Goal: Task Accomplishment & Management: Manage account settings

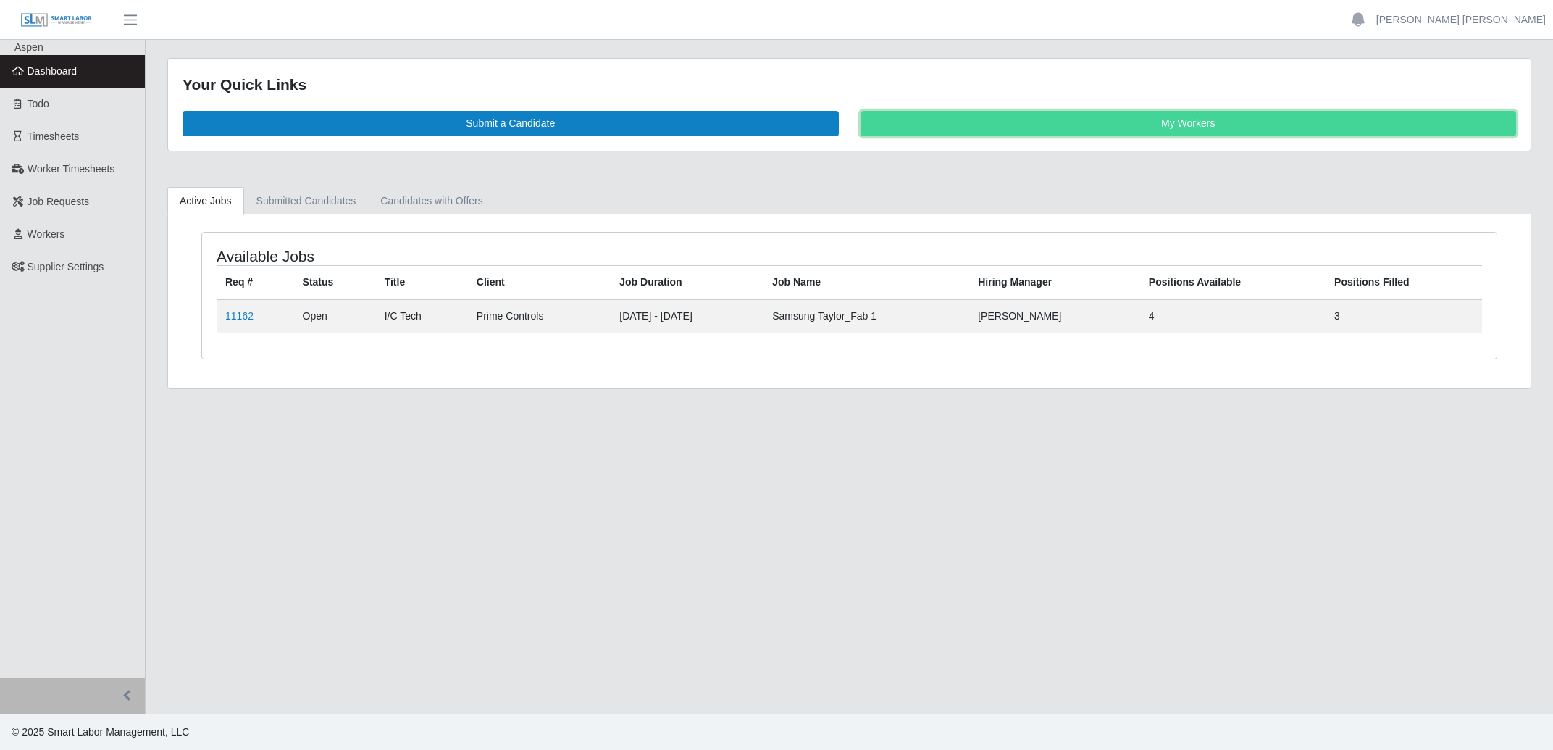
click at [1063, 125] on link "My Workers" at bounding box center [1189, 123] width 656 height 25
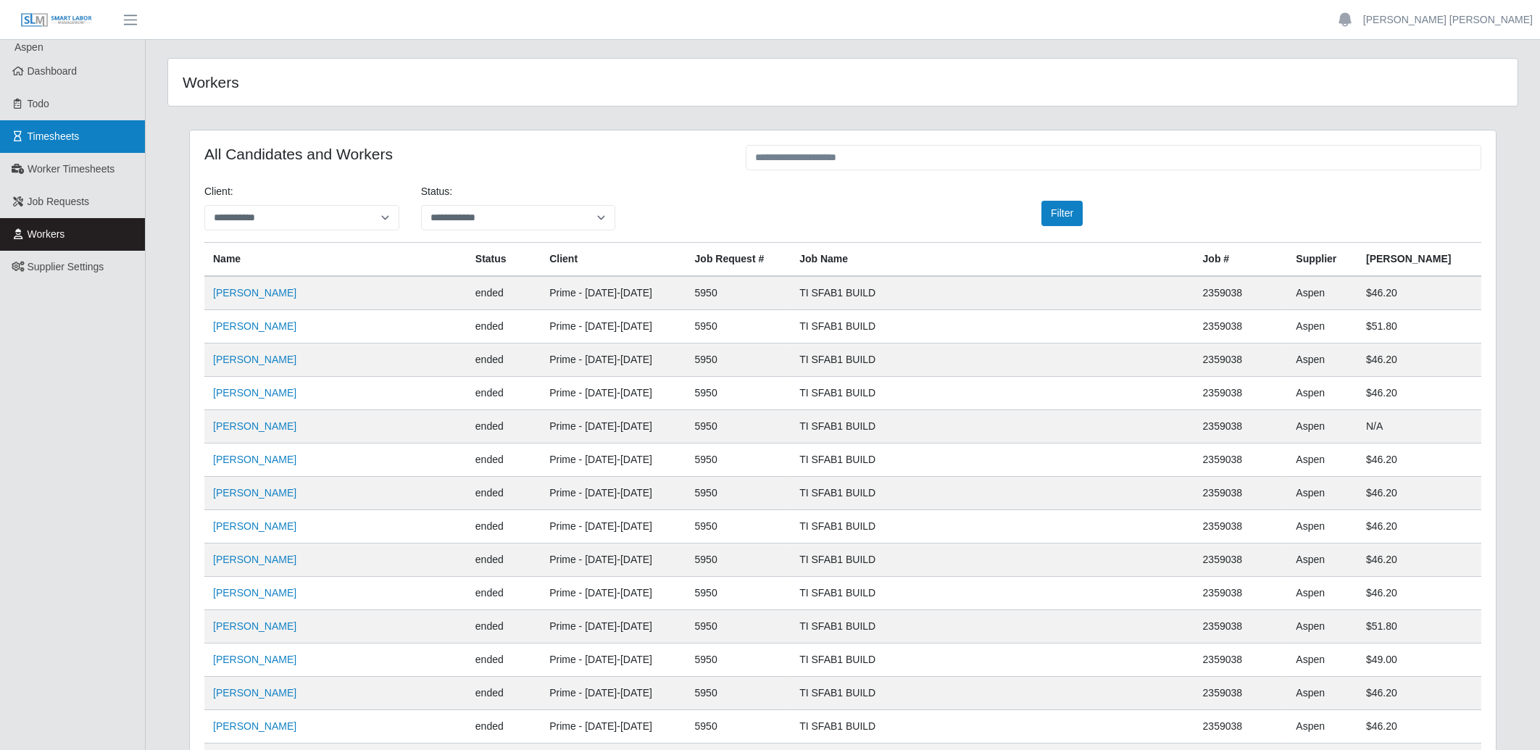
click at [49, 138] on span "Timesheets" at bounding box center [54, 136] width 52 height 12
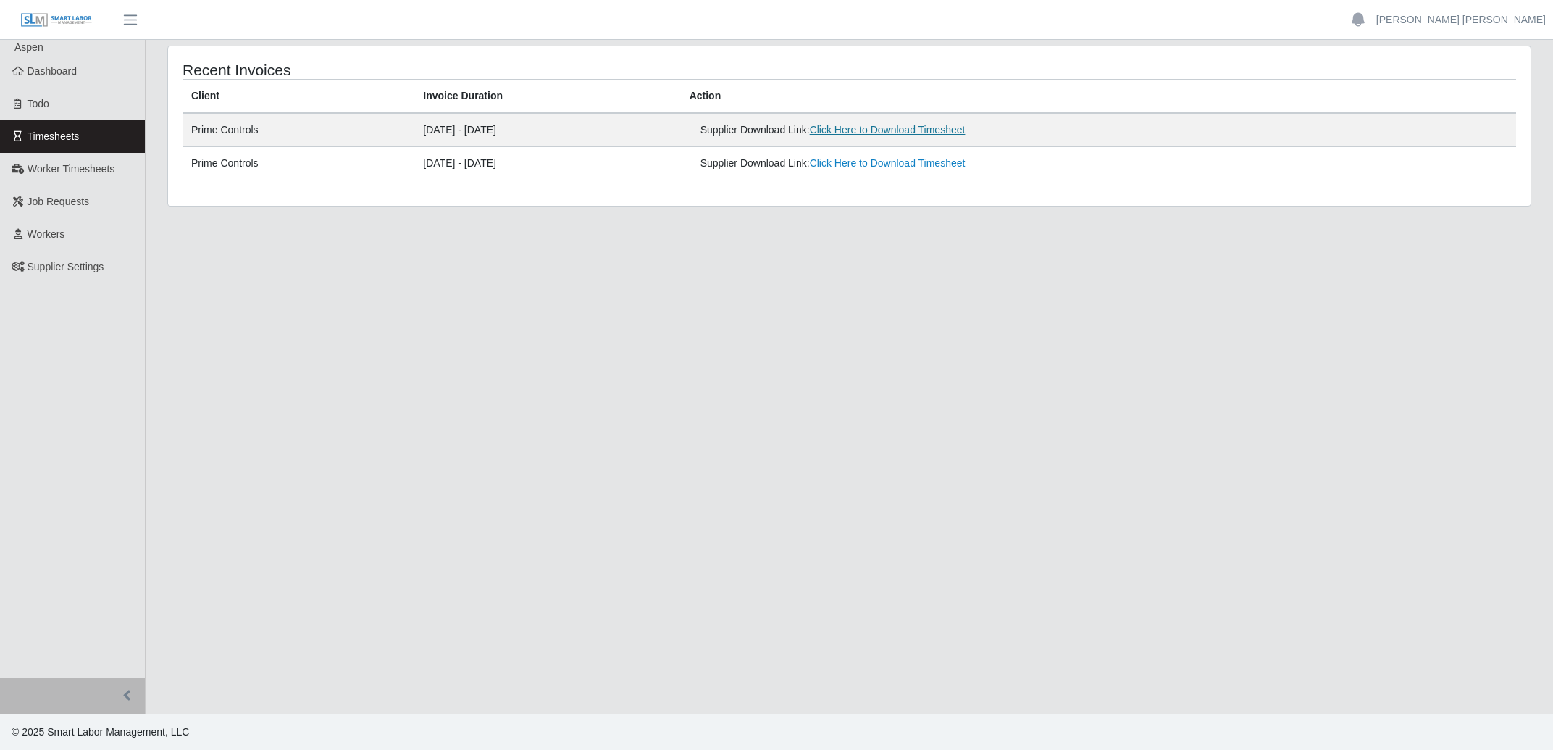
click at [909, 135] on link "Click Here to Download Timesheet" at bounding box center [888, 130] width 156 height 12
click at [944, 132] on link "Click Here to Download Timesheet" at bounding box center [888, 130] width 156 height 12
